Goal: Task Accomplishment & Management: Use online tool/utility

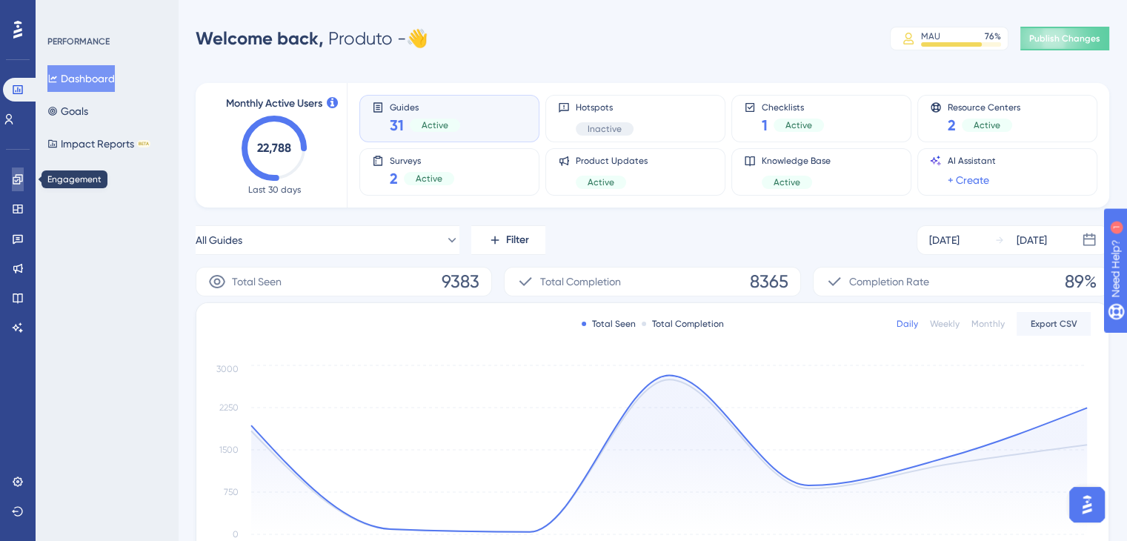
click at [16, 181] on icon at bounding box center [18, 179] width 10 height 10
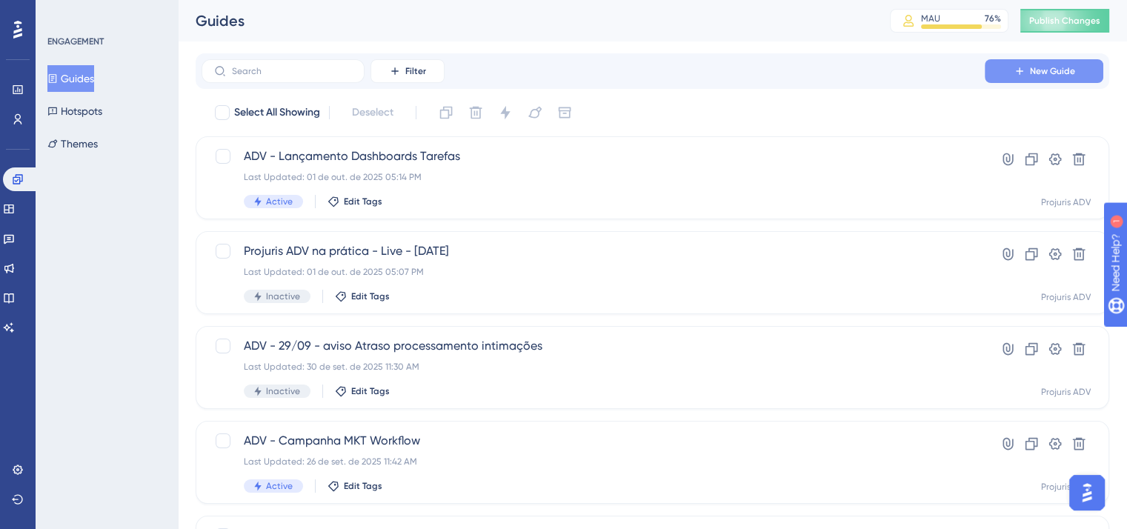
click at [1013, 72] on icon at bounding box center [1019, 71] width 12 height 12
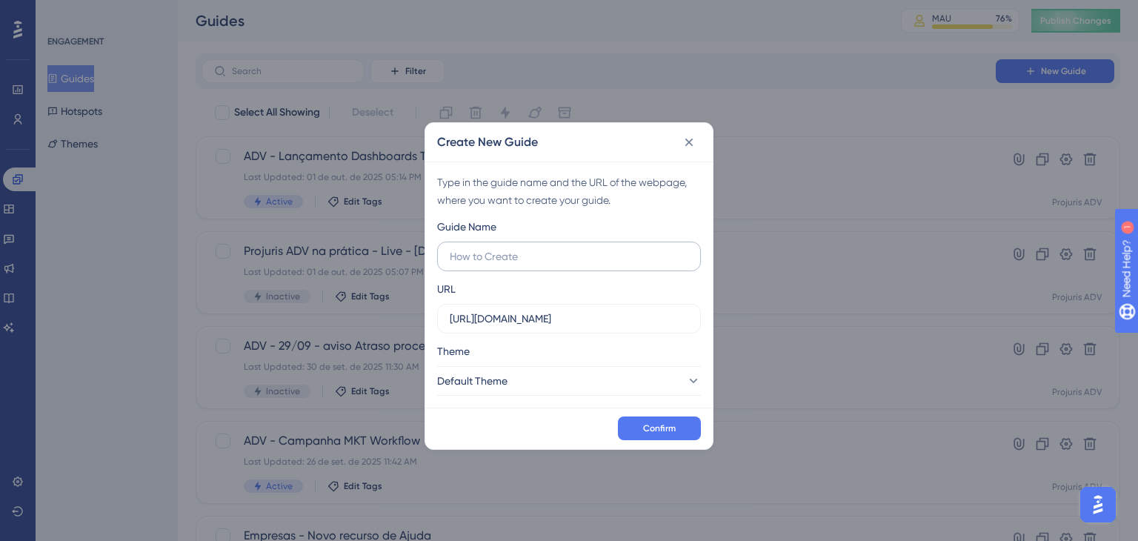
click at [555, 253] on input "text" at bounding box center [569, 256] width 238 height 16
type input "Empresas - Resumo do Processo"
click at [606, 319] on input "https://app.projurisadv.com.br" at bounding box center [569, 318] width 238 height 16
drag, startPoint x: 607, startPoint y: 311, endPoint x: 423, endPoint y: 315, distance: 184.5
click at [424, 315] on div "Create New Guide Type in the guide name and the URL of the webpage, where you w…" at bounding box center [569, 270] width 1138 height 541
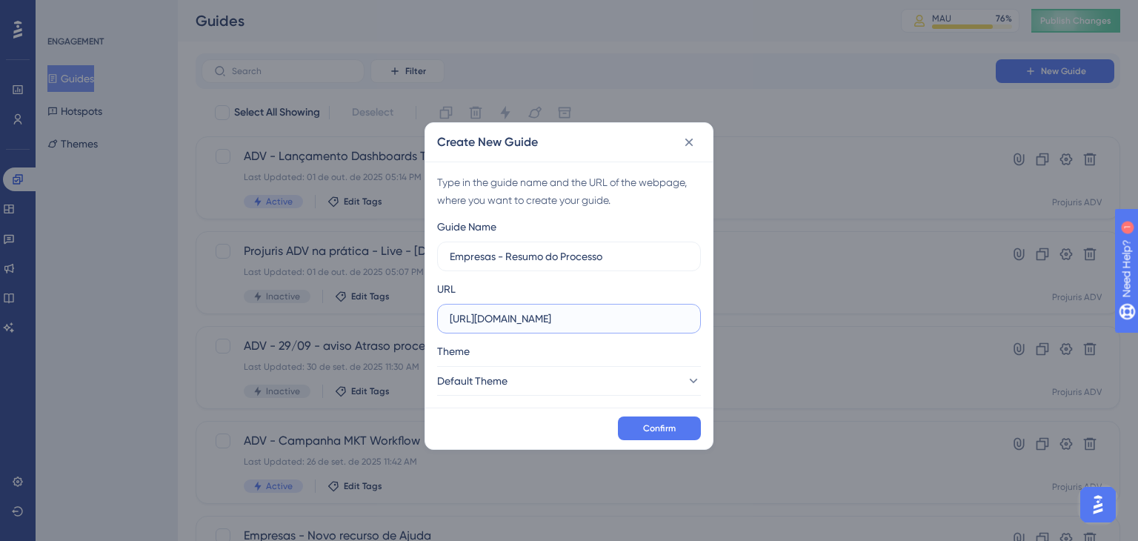
paste input "doc.projuris.com.br/#/processo"
type input "https://doc.projuris.com.br/#/processo"
click at [568, 379] on button "Default Theme" at bounding box center [569, 381] width 264 height 30
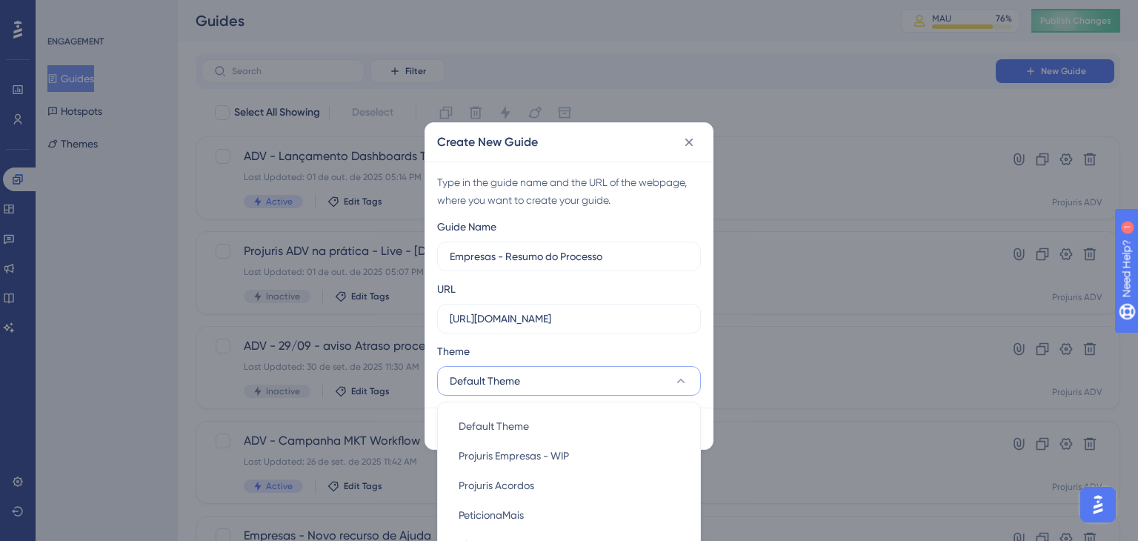
scroll to position [157, 0]
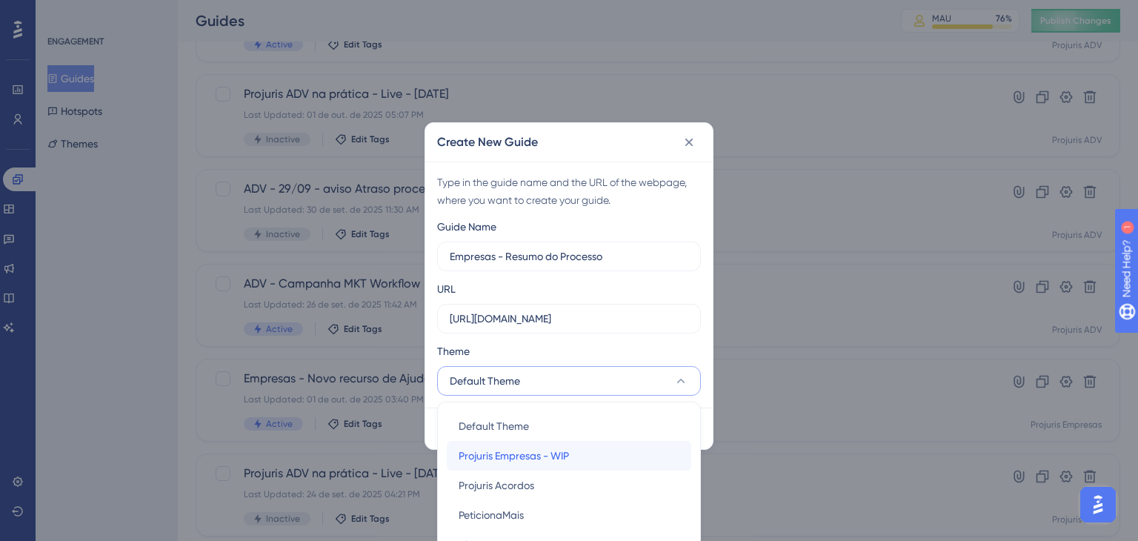
click at [539, 450] on span "Projuris Empresas - WIP" at bounding box center [513, 456] width 110 height 18
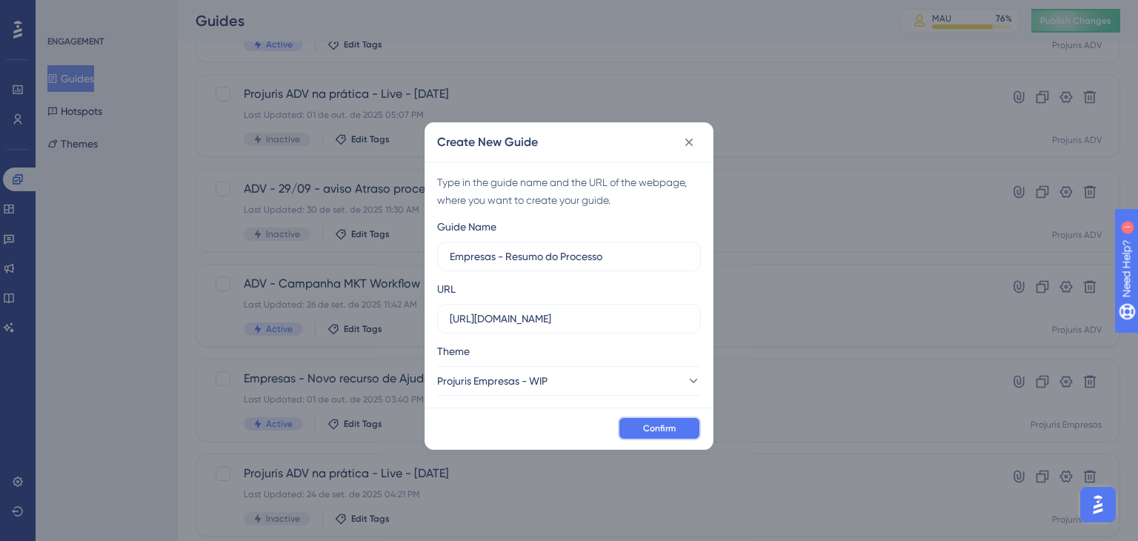
click at [662, 422] on span "Confirm" at bounding box center [659, 428] width 33 height 12
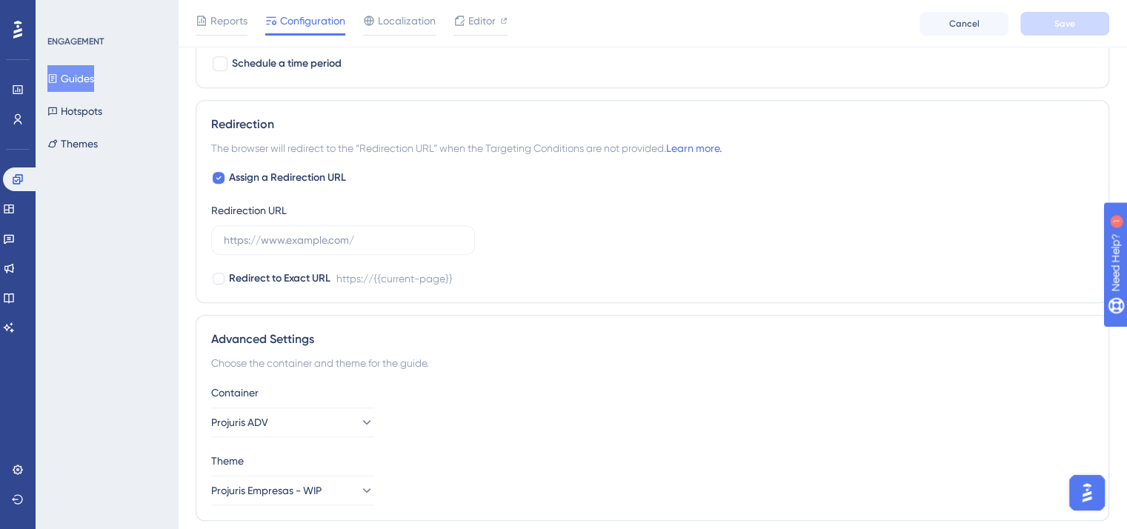
scroll to position [972, 0]
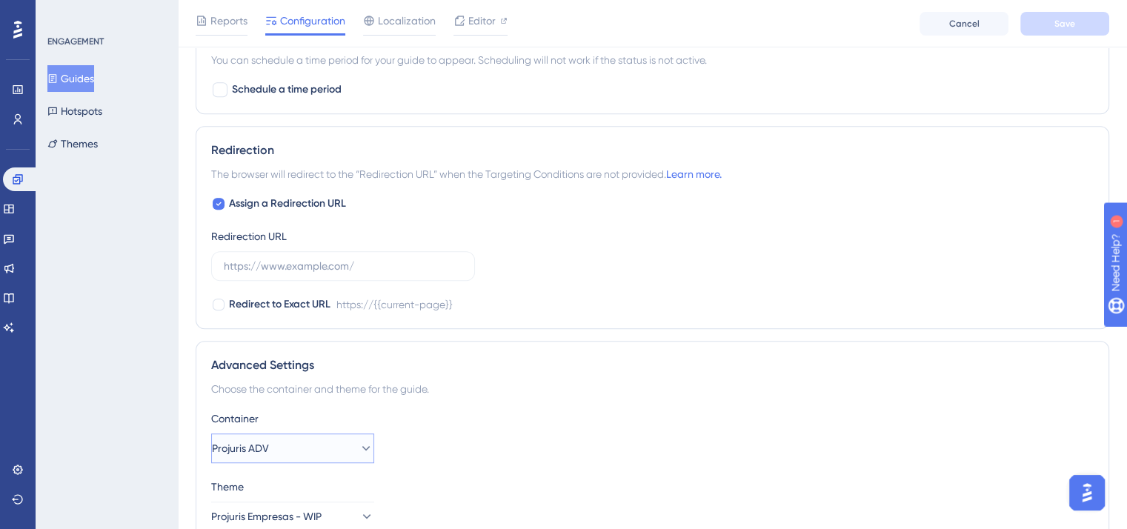
click at [319, 443] on button "Projuris ADV" at bounding box center [292, 448] width 163 height 30
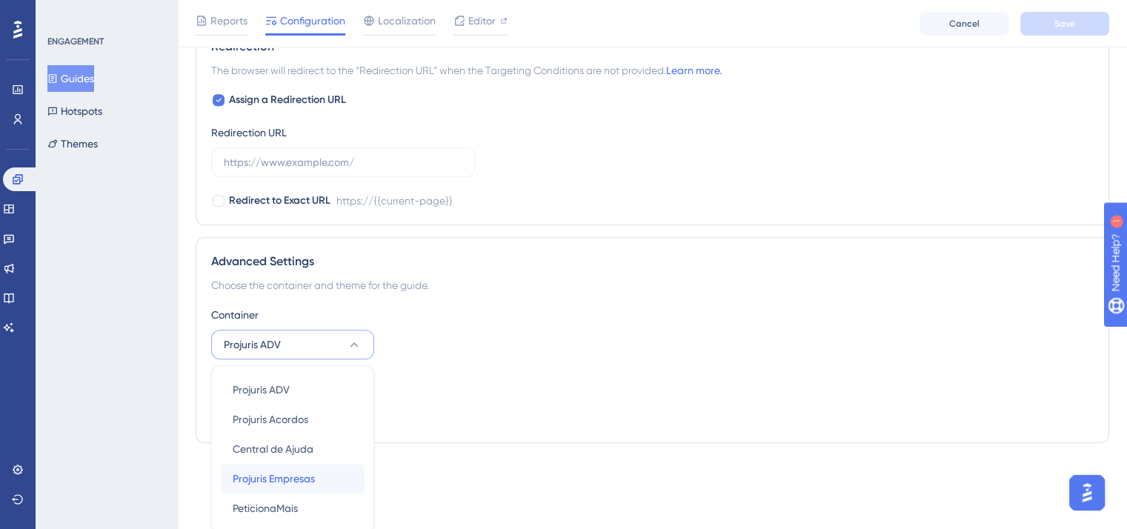
click at [322, 471] on div "Projuris Empresas Projuris Empresas" at bounding box center [293, 479] width 120 height 30
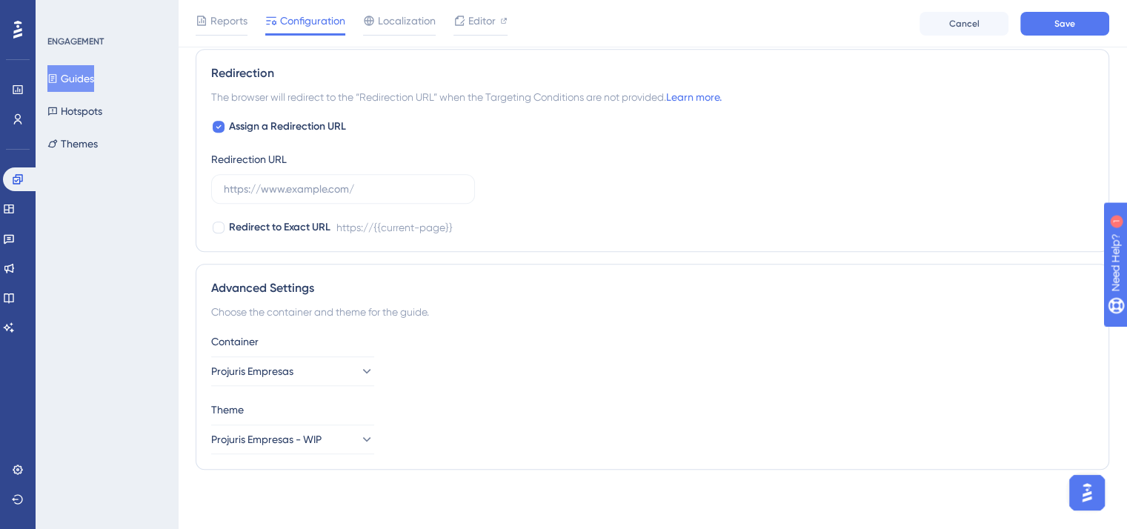
scroll to position [1046, 0]
click at [530, 372] on div "Container Projuris Empresas" at bounding box center [652, 362] width 882 height 53
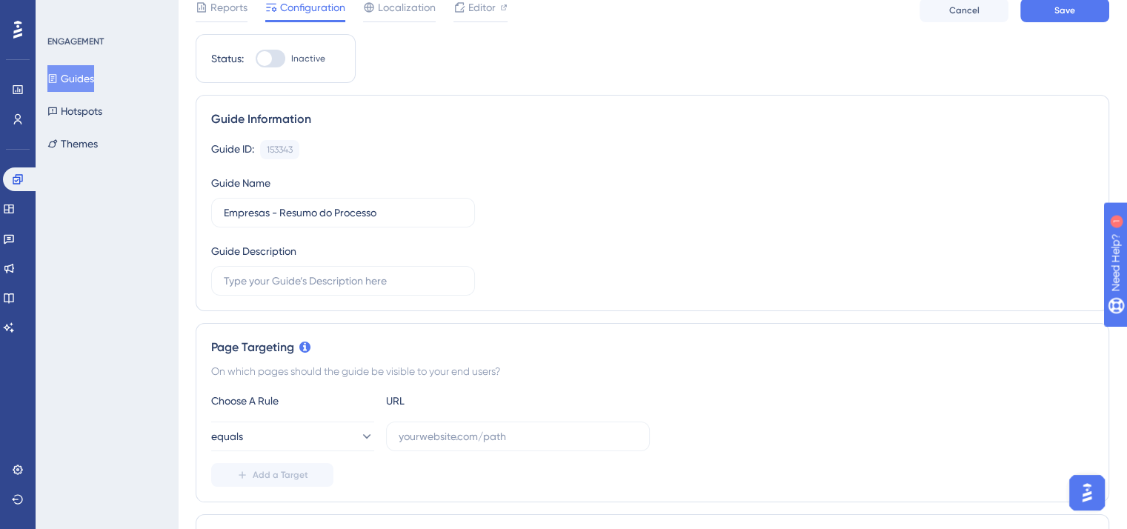
scroll to position [0, 0]
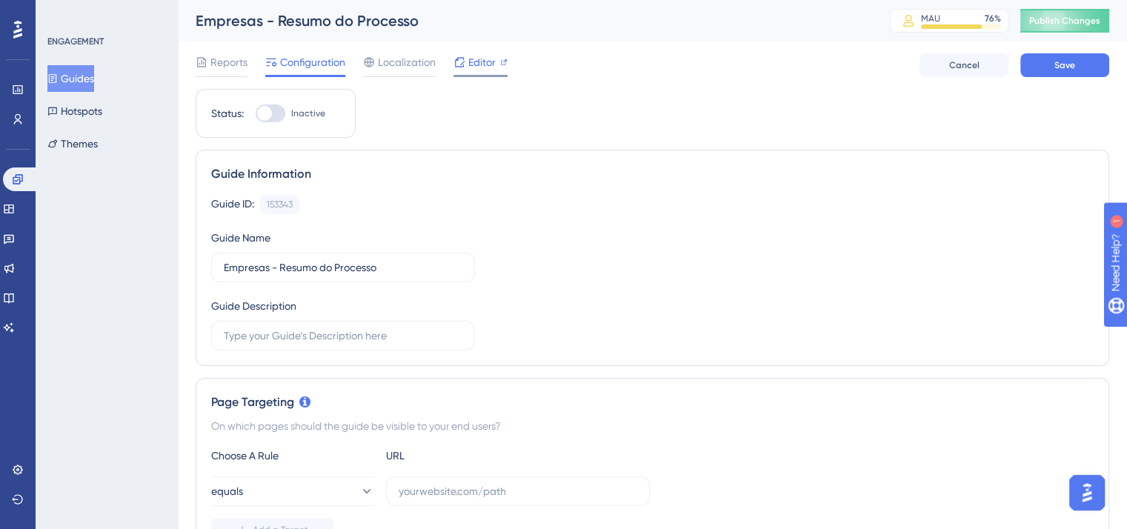
click at [466, 65] on div "Editor" at bounding box center [480, 62] width 54 height 18
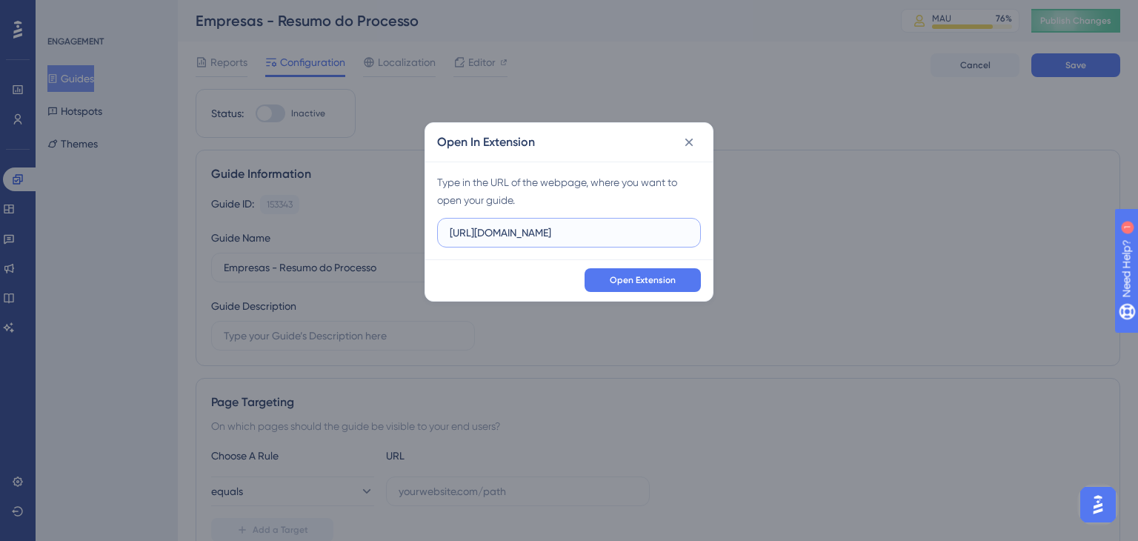
drag, startPoint x: 593, startPoint y: 225, endPoint x: 433, endPoint y: 227, distance: 160.0
click at [433, 226] on div "Type in the URL of the webpage, where you want to open your guide. https://app.…" at bounding box center [568, 210] width 287 height 98
paste input "doc.projuris.com.br/#/processo"
type input "https://doc.projuris.com.br/#/processo"
click at [637, 283] on span "Open Extension" at bounding box center [643, 280] width 66 height 12
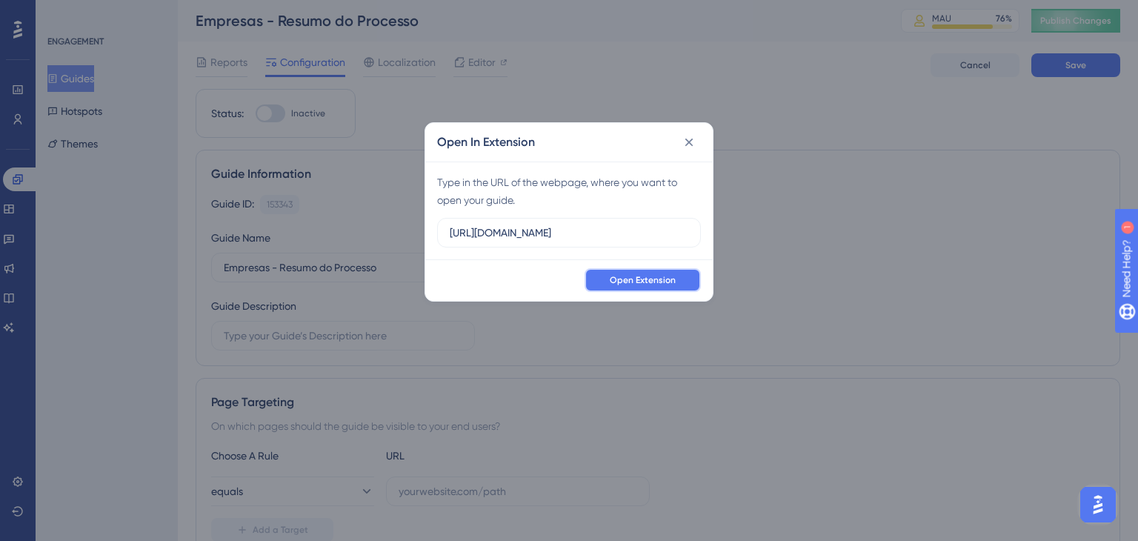
click at [647, 272] on button "Open Extension" at bounding box center [642, 280] width 116 height 24
click at [690, 141] on icon at bounding box center [689, 143] width 8 height 8
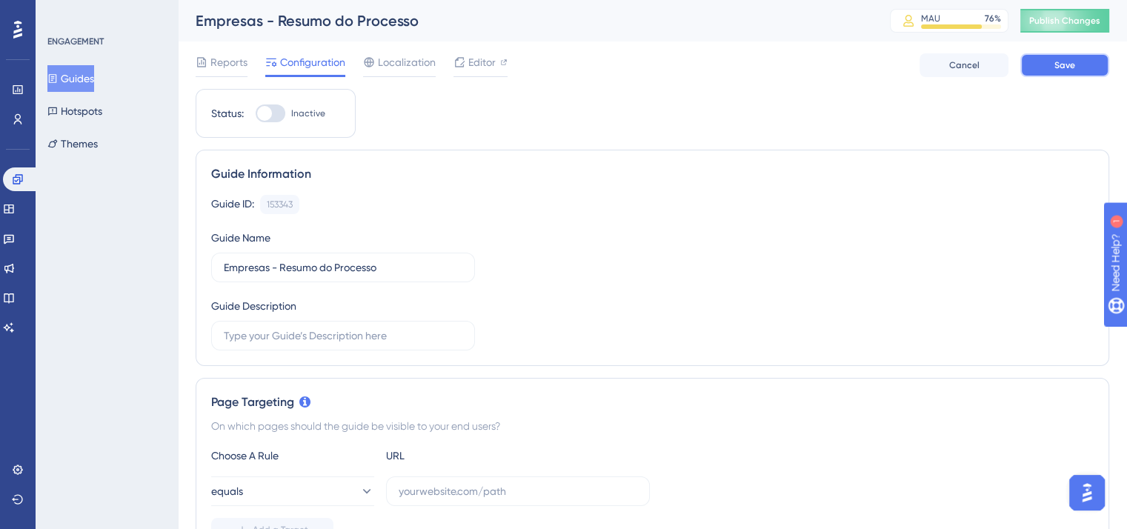
click at [1061, 70] on span "Save" at bounding box center [1064, 65] width 21 height 12
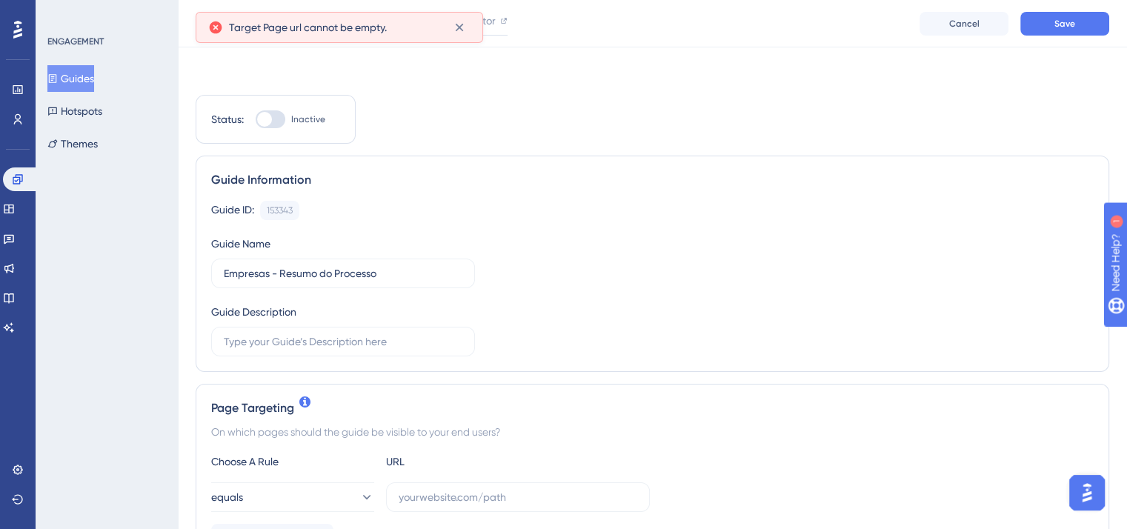
scroll to position [148, 0]
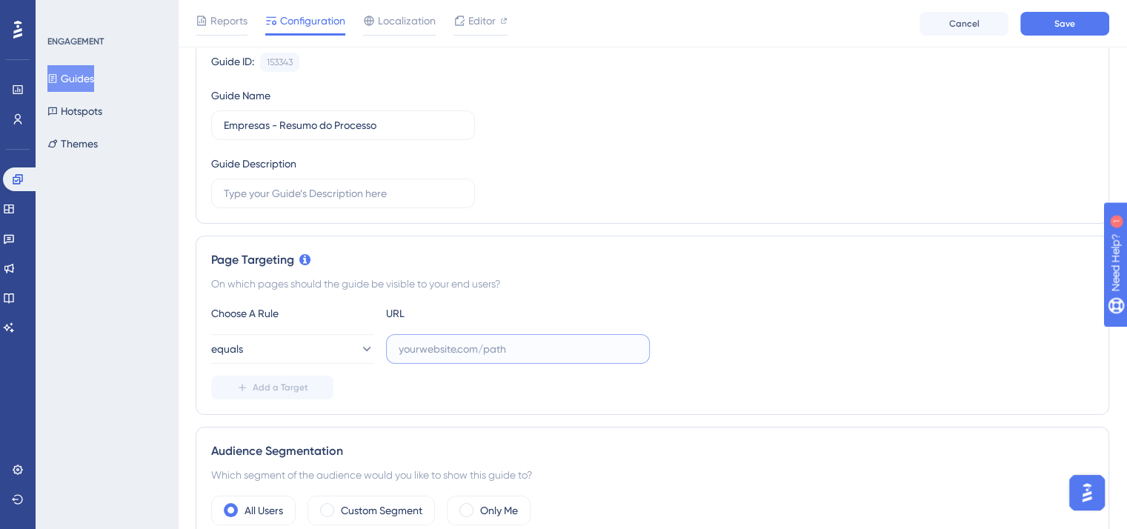
click at [507, 347] on input "text" at bounding box center [517, 349] width 238 height 16
paste input "https://doc.projuris.com.br/#/processo"
type input "https://doc.projuris.com.br/#/processo"
click at [718, 283] on div "On which pages should the guide be visible to your end users?" at bounding box center [652, 284] width 882 height 18
click at [1072, 18] on span "Save" at bounding box center [1064, 24] width 21 height 12
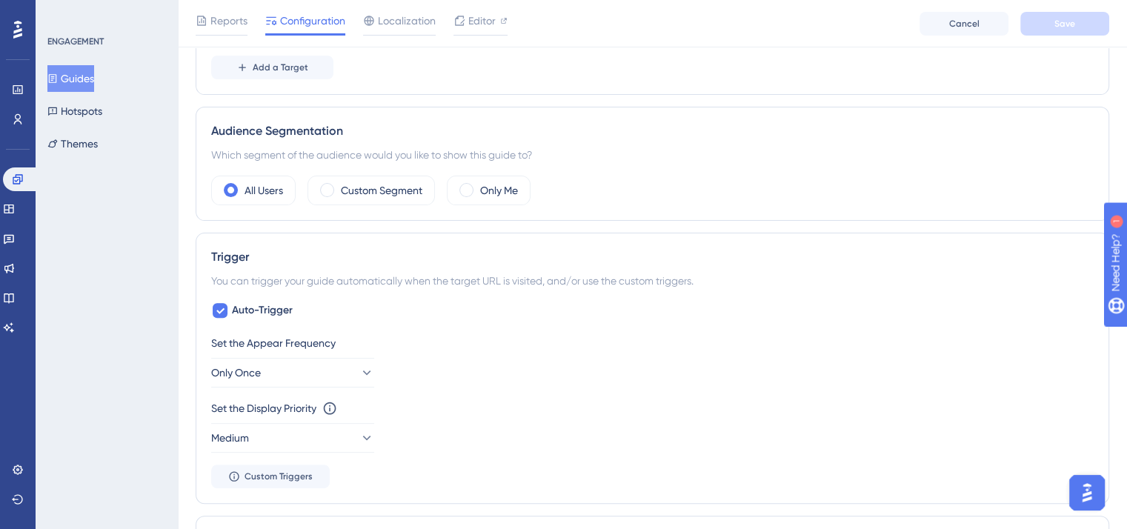
scroll to position [0, 0]
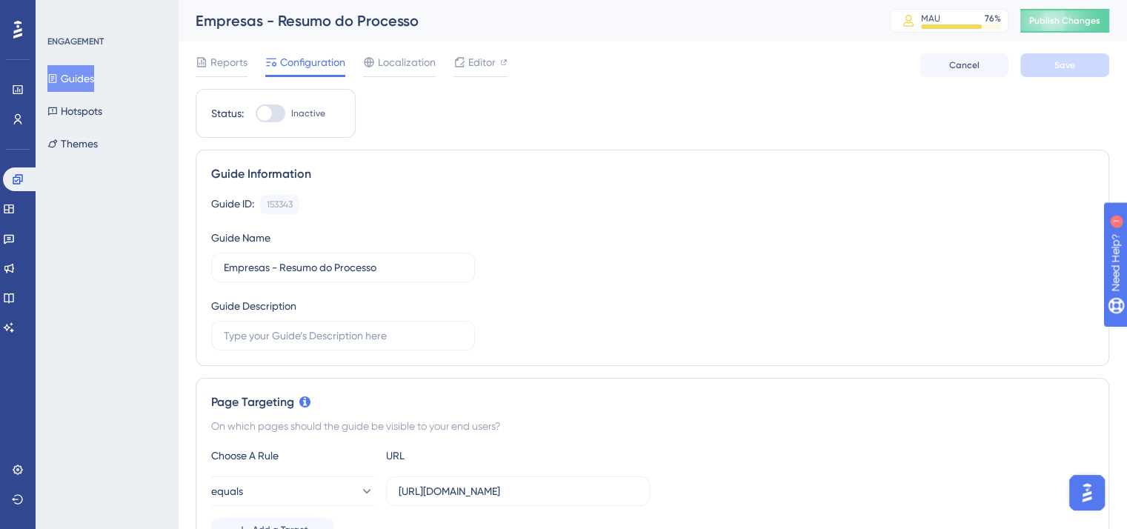
click at [94, 75] on button "Guides" at bounding box center [70, 78] width 47 height 27
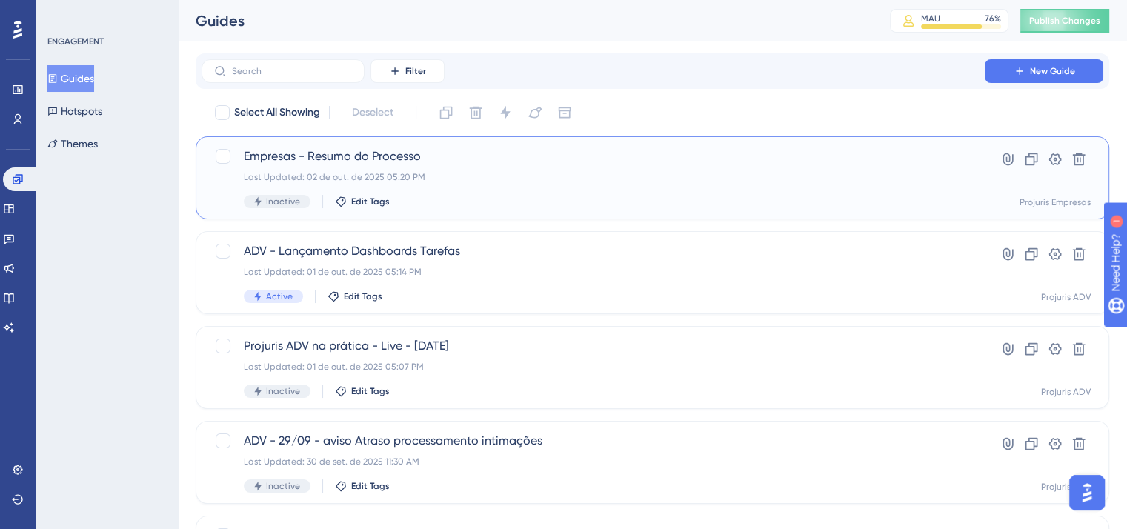
click at [387, 155] on span "Empresas - Resumo do Processo" at bounding box center [593, 156] width 698 height 18
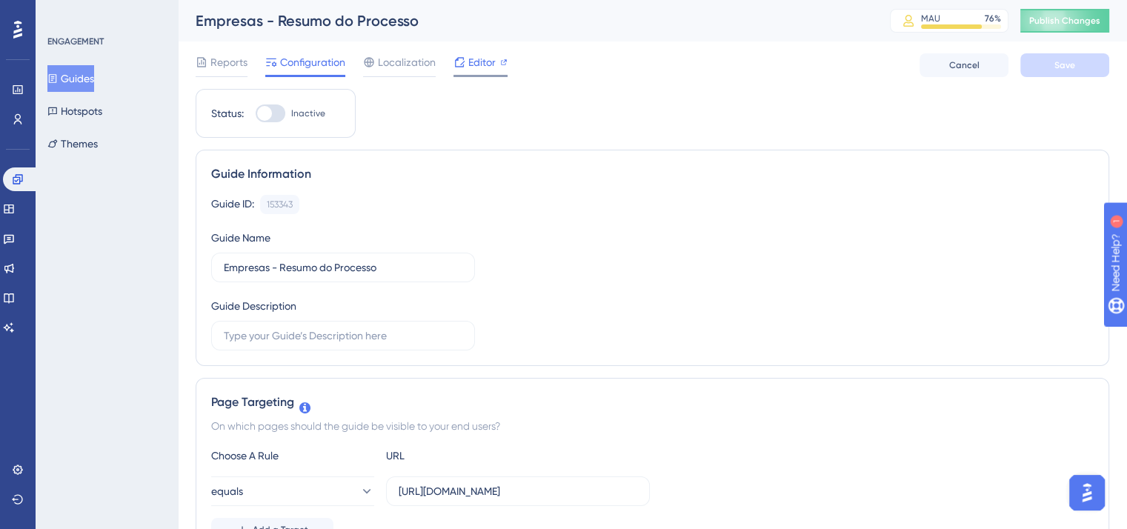
click at [488, 65] on span "Editor" at bounding box center [481, 62] width 27 height 18
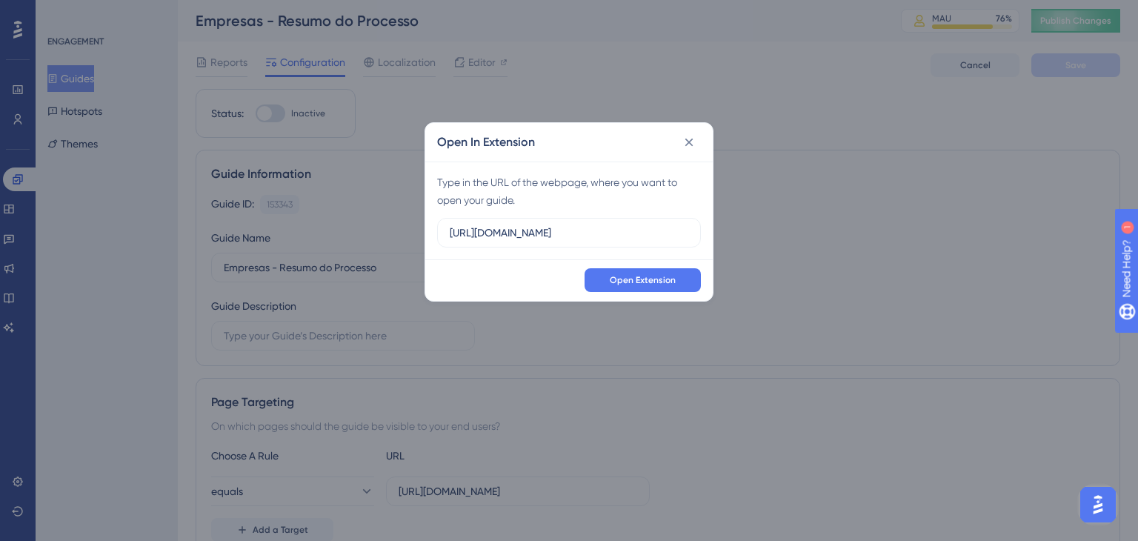
drag, startPoint x: 633, startPoint y: 234, endPoint x: 435, endPoint y: 218, distance: 199.2
click at [435, 218] on div "Type in the URL of the webpage, where you want to open your guide. https://app.…" at bounding box center [568, 210] width 287 height 98
type input "https://doc.projuris.com.br/#/processo"
click at [631, 280] on span "Open Extension" at bounding box center [643, 280] width 66 height 12
click at [695, 147] on icon at bounding box center [688, 142] width 15 height 15
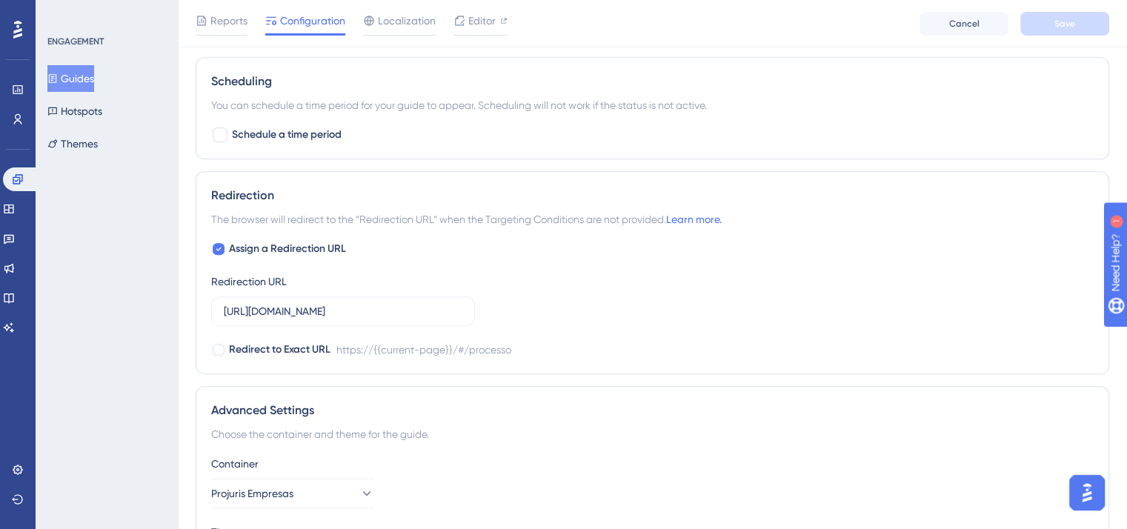
scroll to position [1046, 0]
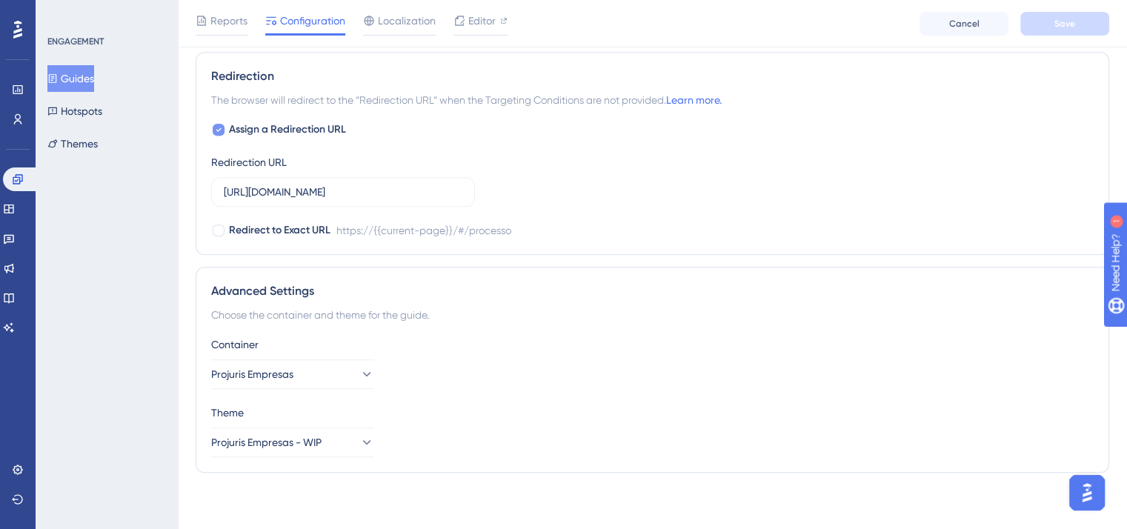
click at [217, 130] on icon at bounding box center [219, 130] width 6 height 12
checkbox input "false"
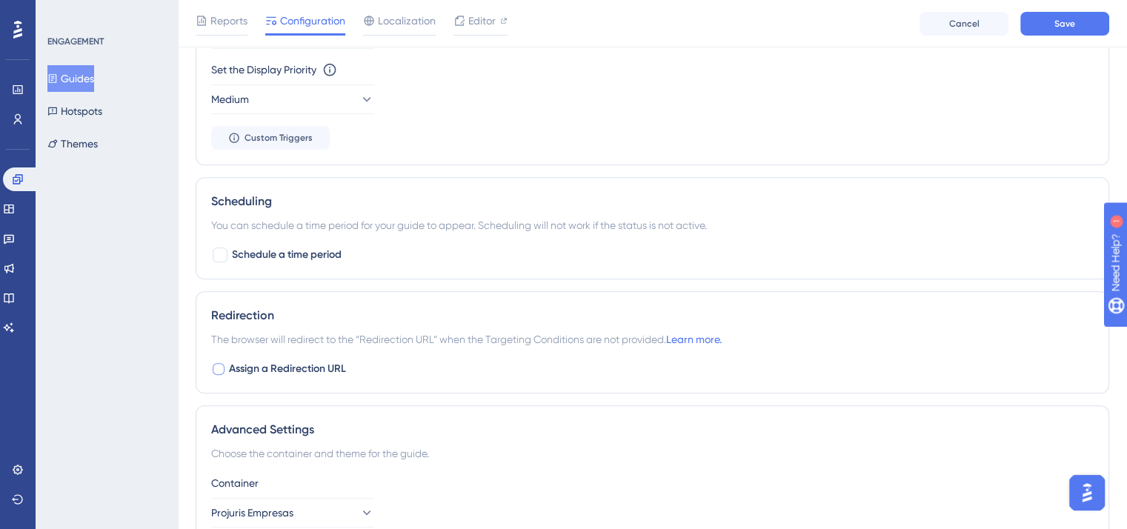
scroll to position [797, 0]
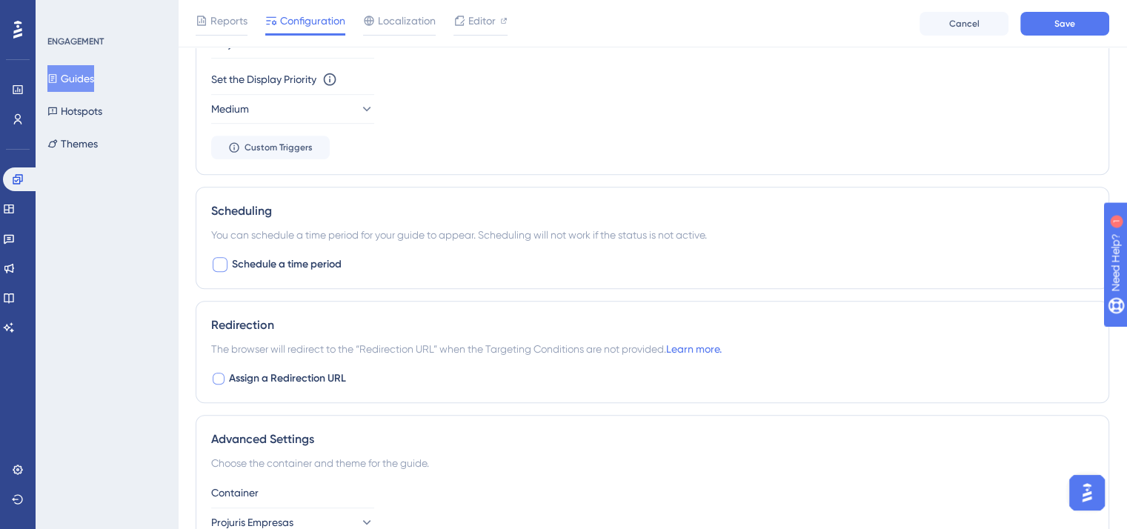
click at [222, 259] on div at bounding box center [220, 264] width 15 height 15
checkbox input "true"
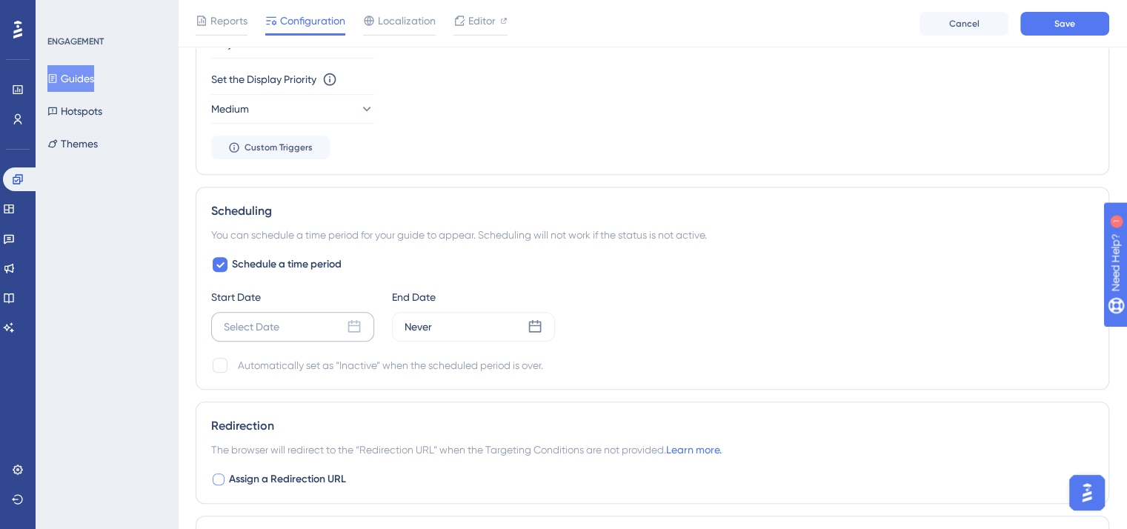
click at [357, 324] on icon at bounding box center [354, 326] width 15 height 15
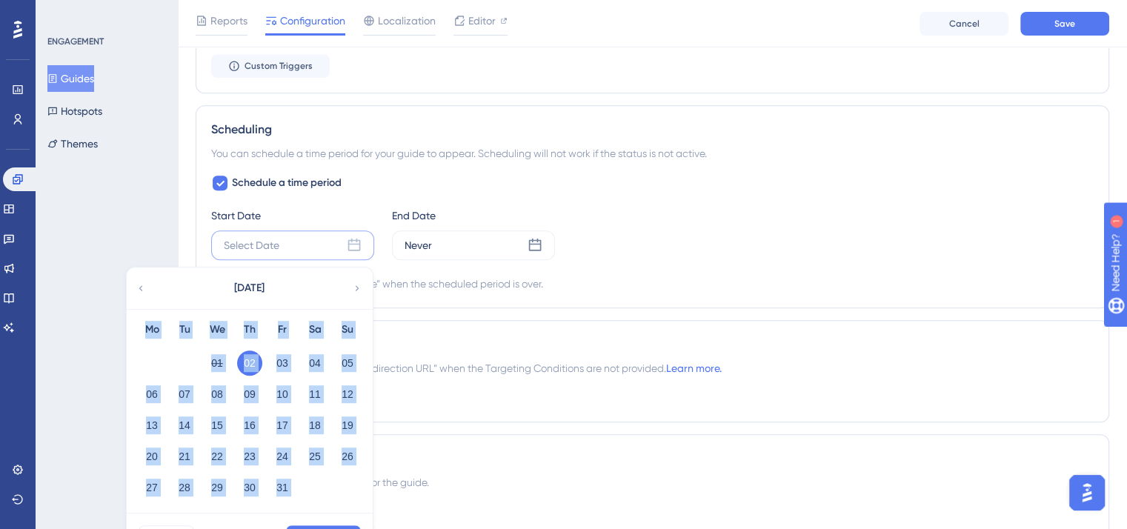
scroll to position [945, 0]
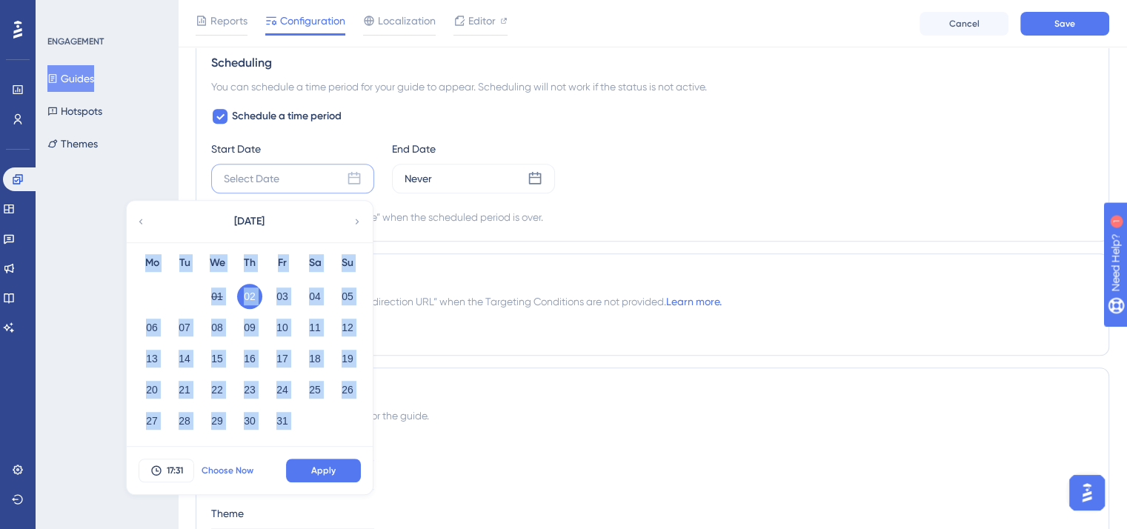
click at [222, 471] on span "Choose Now" at bounding box center [227, 470] width 52 height 12
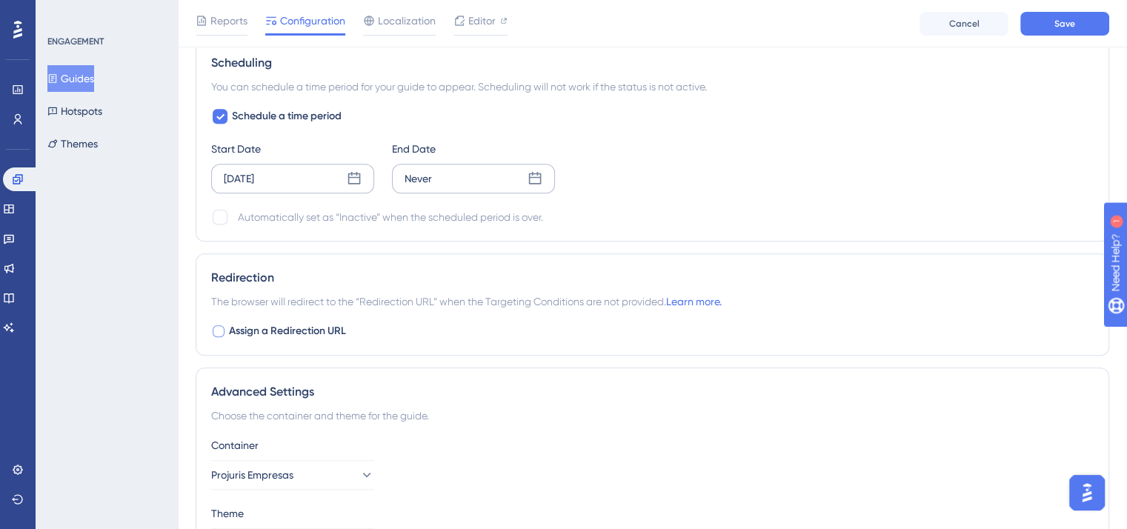
click at [545, 181] on div "Never" at bounding box center [473, 179] width 163 height 30
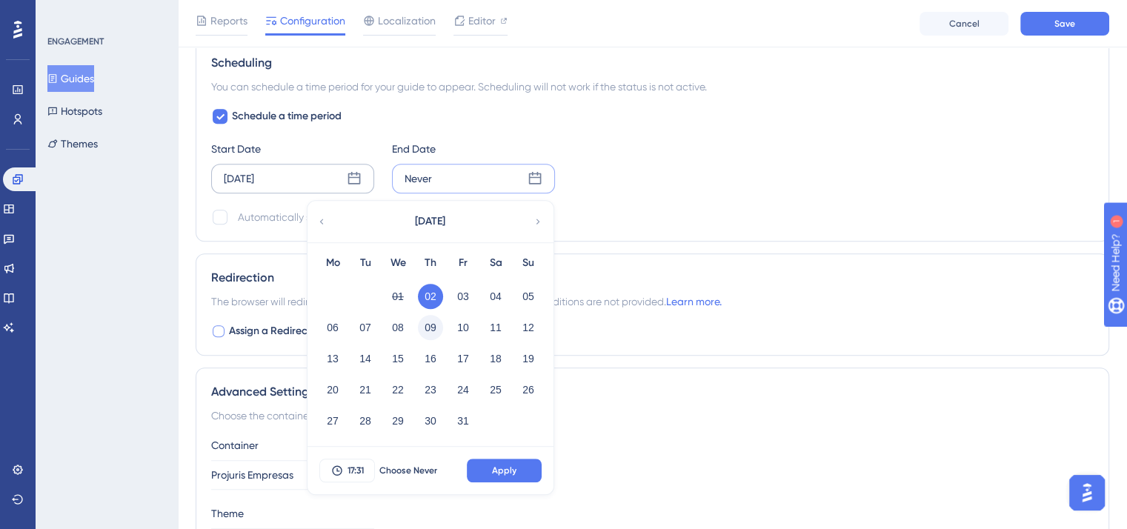
click at [433, 323] on button "09" at bounding box center [430, 327] width 25 height 25
click at [355, 470] on span "17:31" at bounding box center [355, 470] width 16 height 12
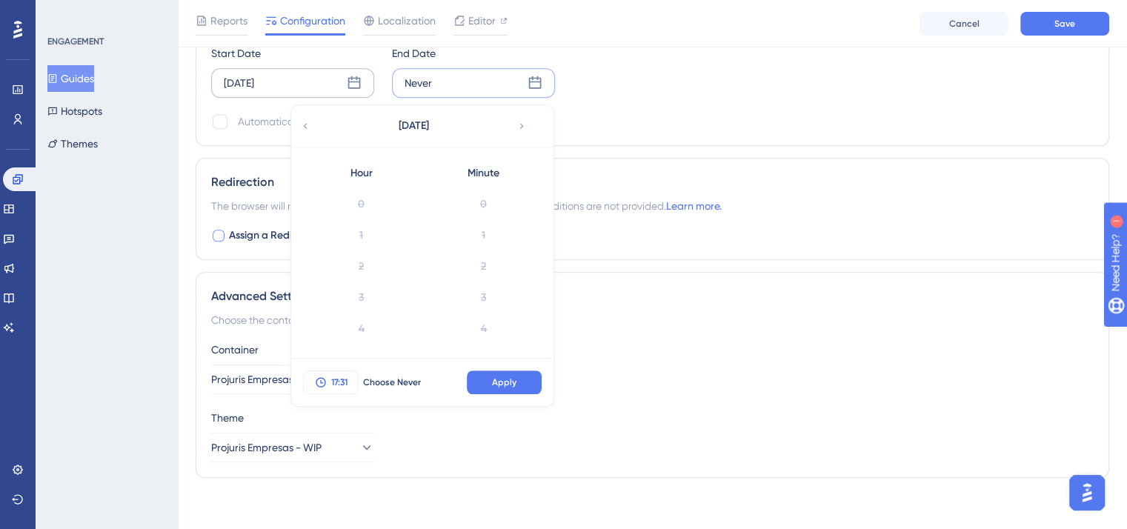
scroll to position [901, 0]
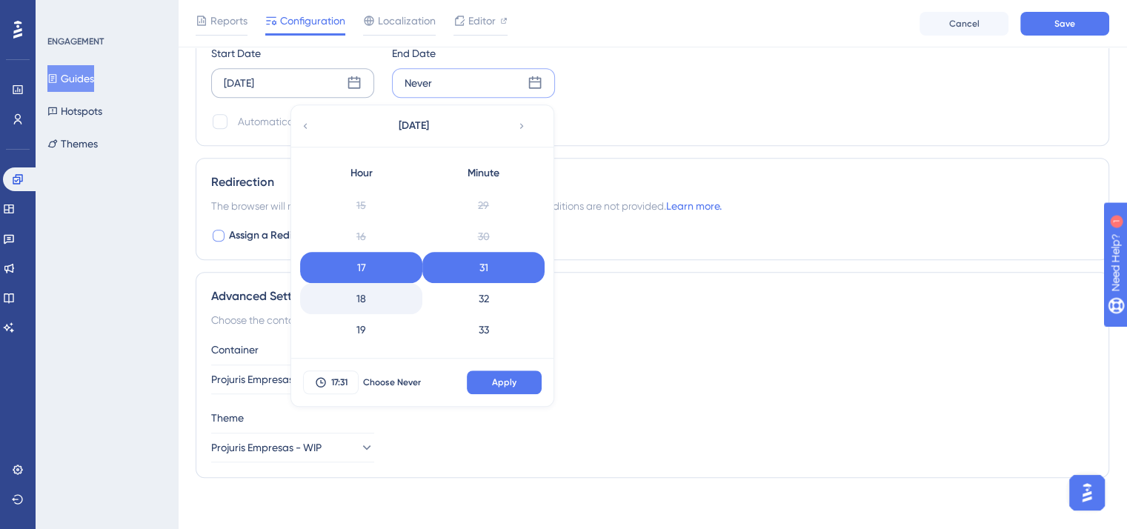
click at [376, 300] on div "18" at bounding box center [361, 298] width 122 height 31
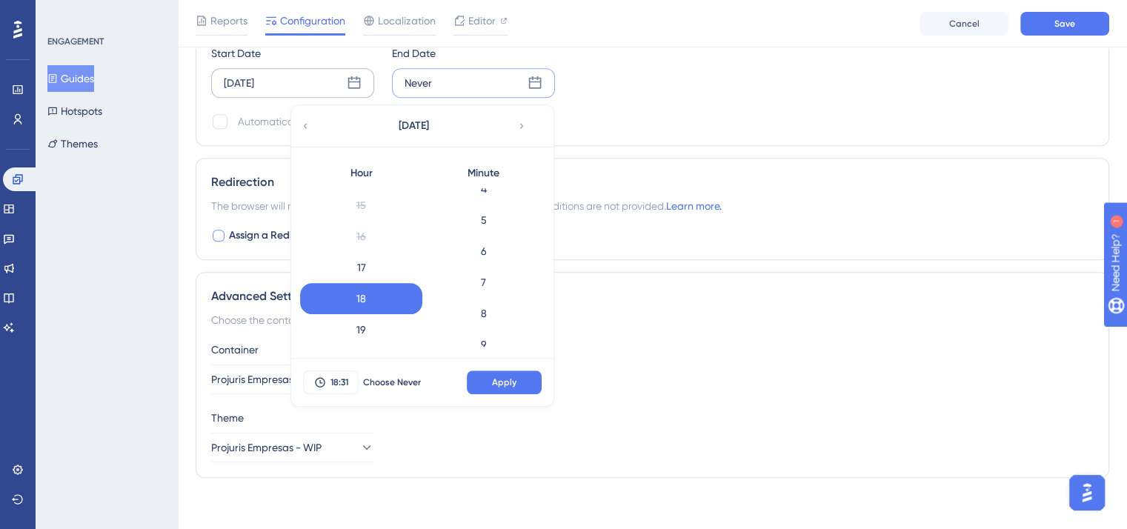
scroll to position [12, 0]
click at [507, 184] on div "Minute 0 1 2 3 4 5 6 7 8 9 10 11 12 13 14 15 16 17 18 19 20 21 22 23 24 25 26 2…" at bounding box center [483, 252] width 122 height 188
click at [495, 181] on div "Minute" at bounding box center [483, 173] width 122 height 30
click at [485, 187] on div "Minute 0 1 2 3 4 5 6 7 8 9 10 11 12 13 14 15 16 17 18 19 20 21 22 23 24 25 26 2…" at bounding box center [483, 252] width 122 height 188
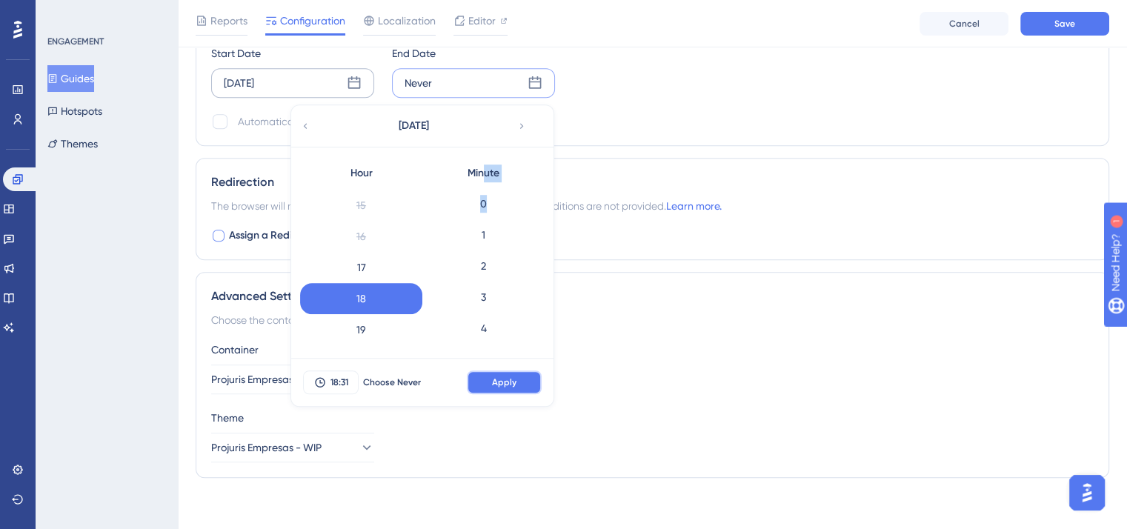
click at [501, 370] on button "Apply" at bounding box center [504, 382] width 75 height 24
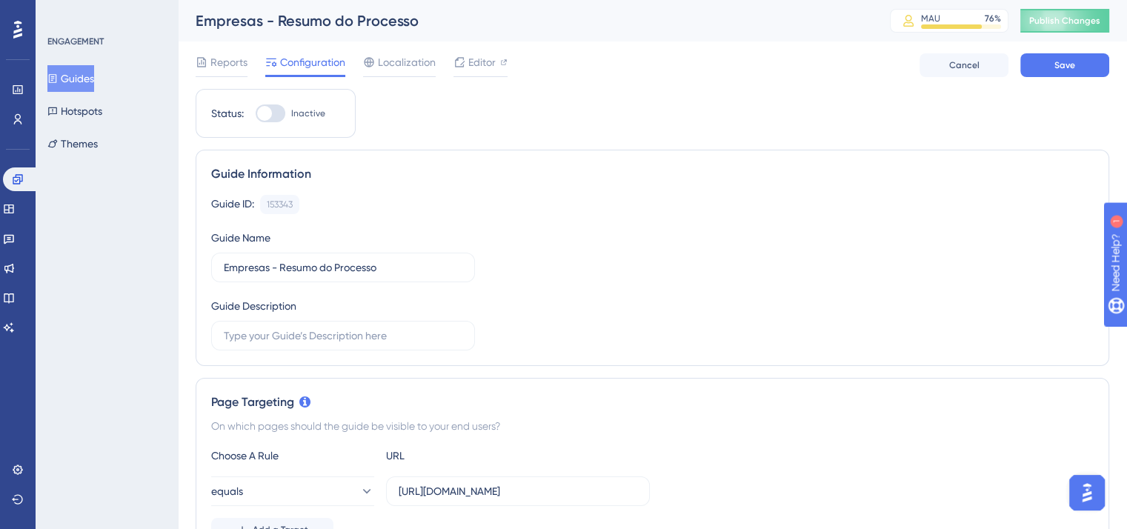
click at [274, 114] on div at bounding box center [271, 113] width 30 height 18
click at [256, 114] on input "Inactive" at bounding box center [255, 113] width 1 height 1
checkbox input "true"
click at [1049, 64] on button "Save" at bounding box center [1064, 65] width 89 height 24
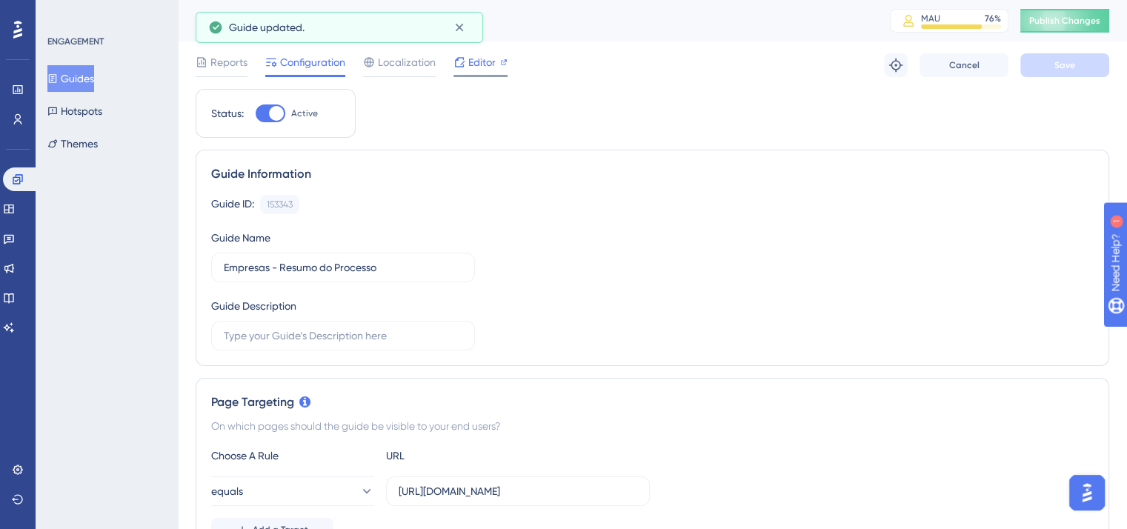
click at [469, 64] on div "Editor" at bounding box center [480, 62] width 54 height 18
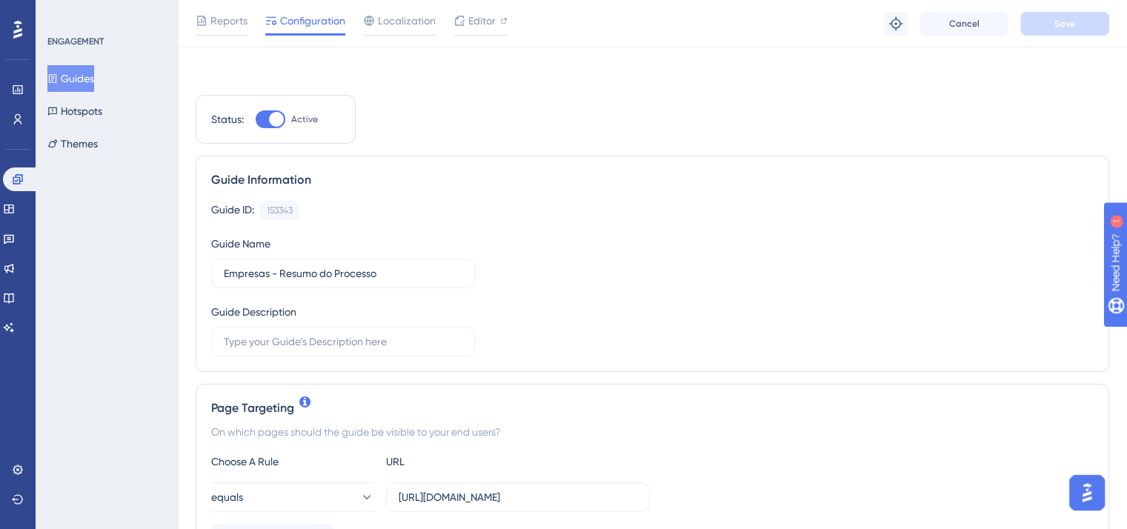
scroll to position [148, 0]
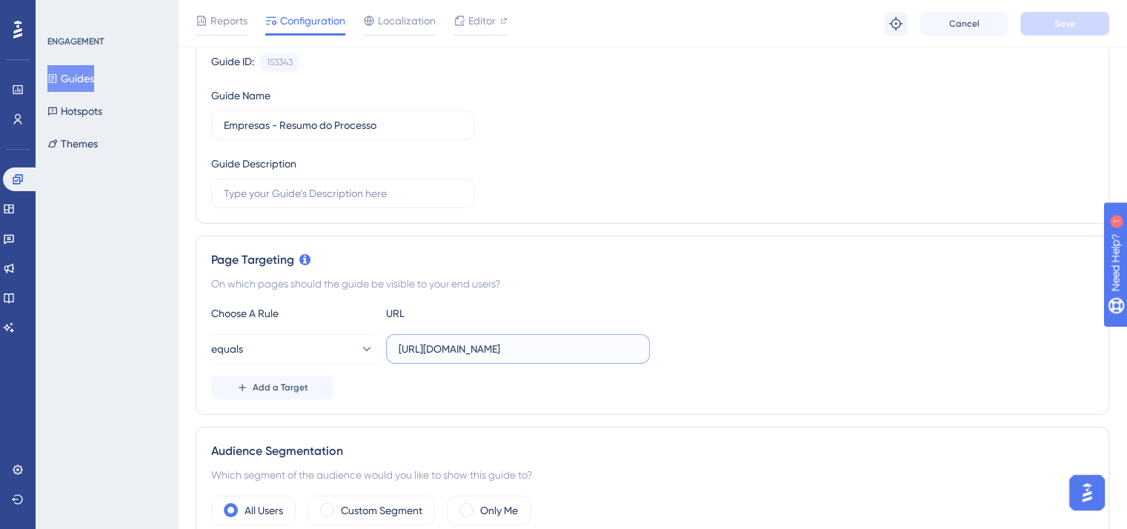
drag, startPoint x: 456, startPoint y: 350, endPoint x: 385, endPoint y: 348, distance: 71.1
click at [385, 348] on div "equals https://doc.projuris.com.br/#/processo" at bounding box center [430, 349] width 438 height 30
type input "projuris.com.br/#/processo"
click at [318, 348] on button "equals" at bounding box center [292, 349] width 163 height 30
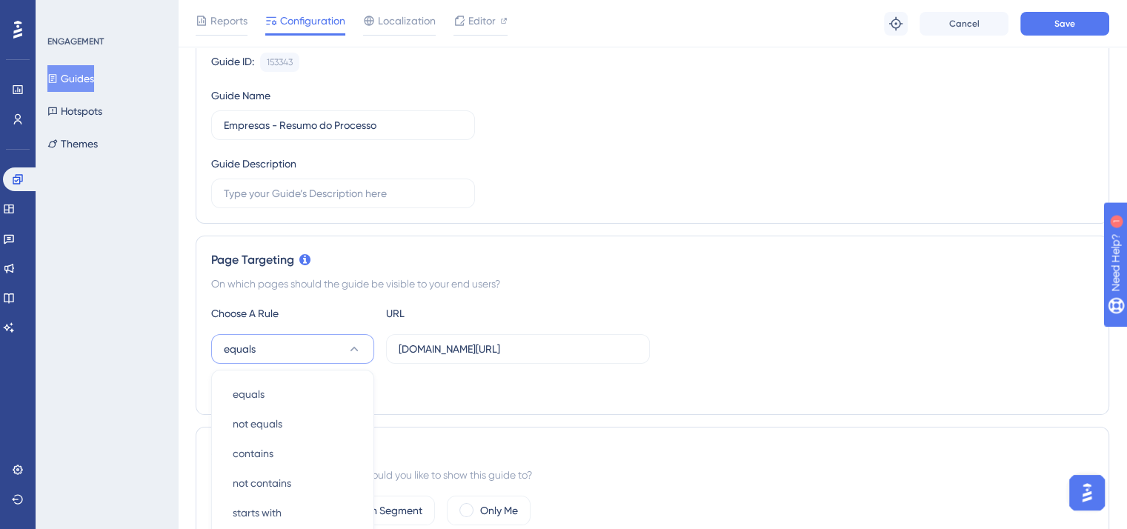
scroll to position [364, 0]
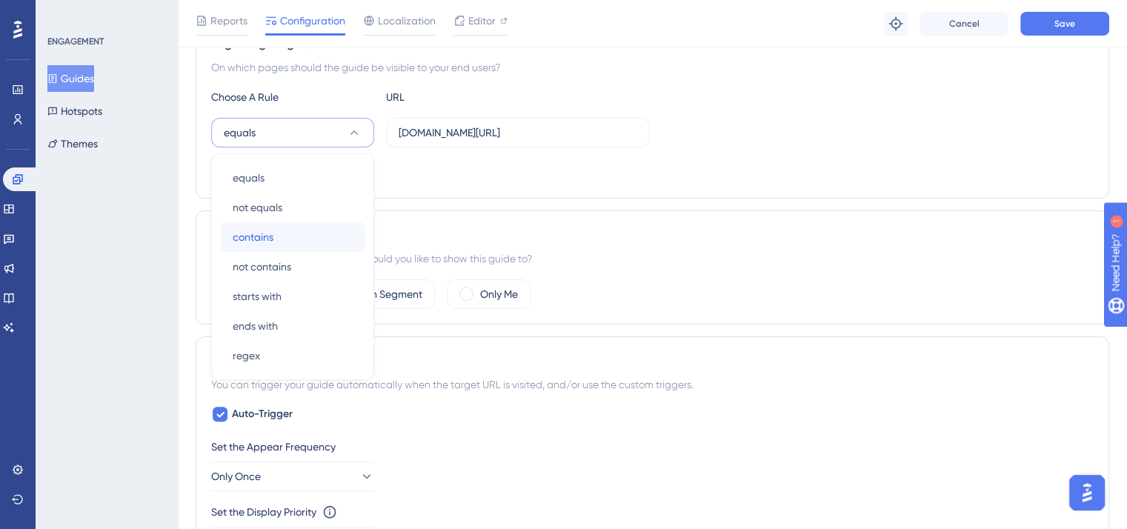
click at [273, 232] on div "contains contains" at bounding box center [293, 237] width 120 height 30
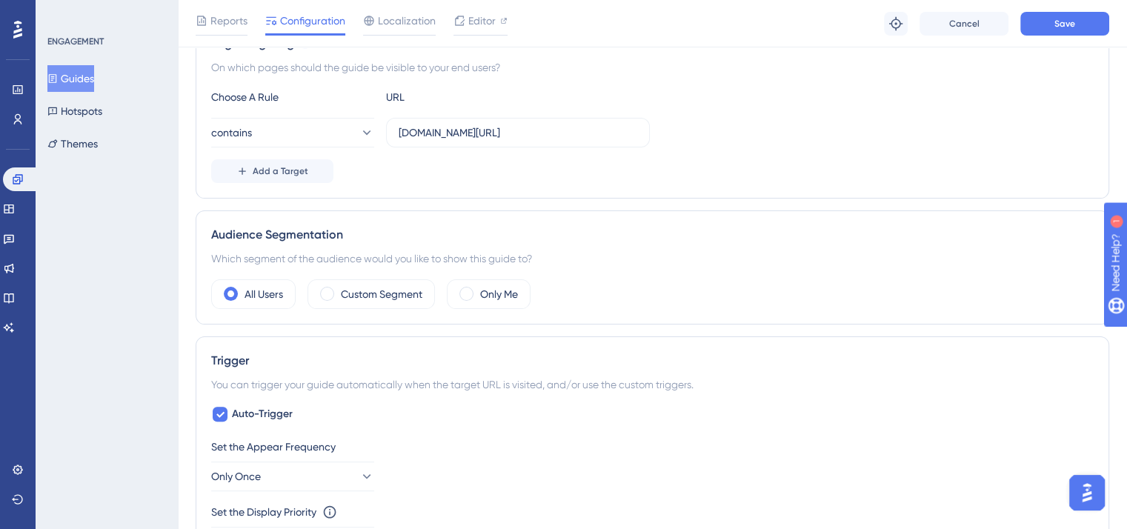
click at [678, 195] on div "Page Targeting On which pages should the guide be visible to your end users? Ch…" at bounding box center [652, 108] width 913 height 179
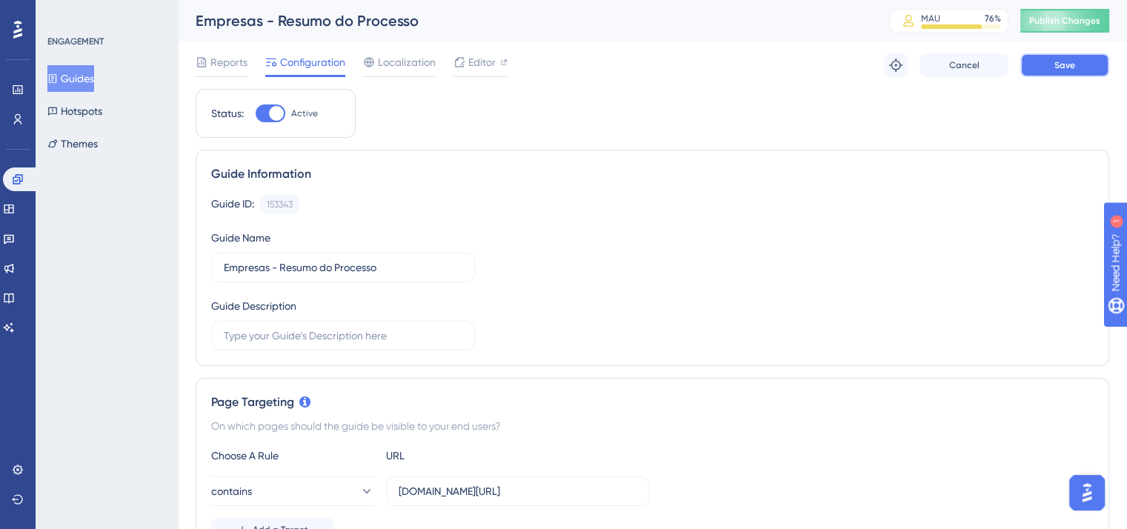
click at [1073, 75] on button "Save" at bounding box center [1064, 65] width 89 height 24
click at [1080, 21] on span "Publish Changes" at bounding box center [1064, 21] width 71 height 12
click at [79, 76] on button "Guides" at bounding box center [70, 78] width 47 height 27
